Goal: Browse casually

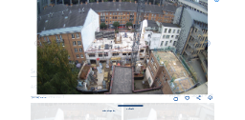
scroll to position [53, 0]
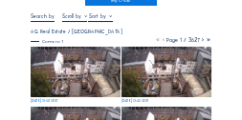
scroll to position [76, 0]
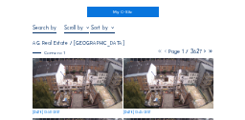
scroll to position [38, 0]
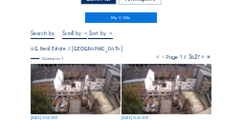
click at [63, 88] on img at bounding box center [76, 89] width 90 height 51
